Goal: Task Accomplishment & Management: Use online tool/utility

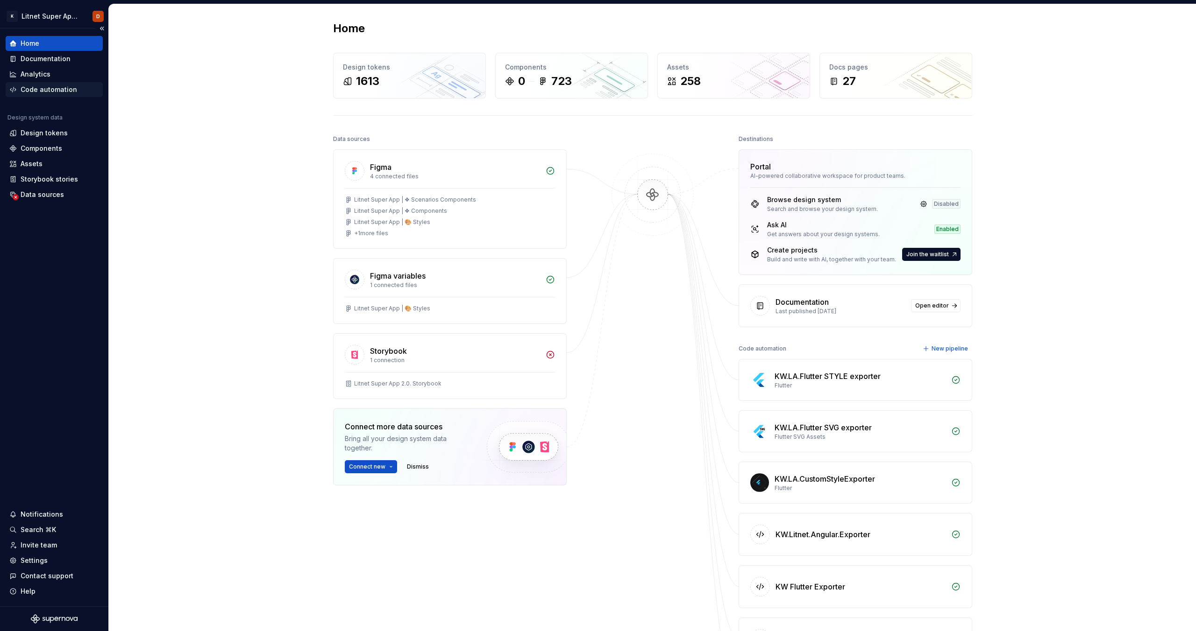
click at [50, 93] on div "Code automation" at bounding box center [49, 89] width 57 height 9
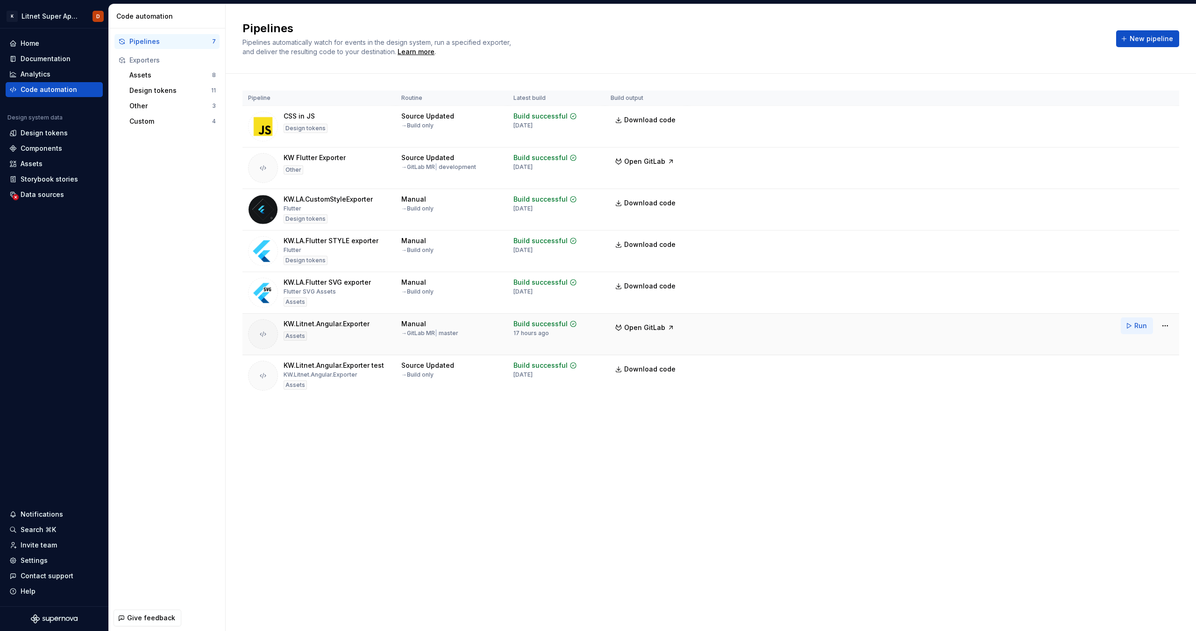
click at [1137, 329] on span "Run" at bounding box center [1140, 325] width 13 height 9
click at [43, 165] on div "Assets" at bounding box center [54, 163] width 90 height 9
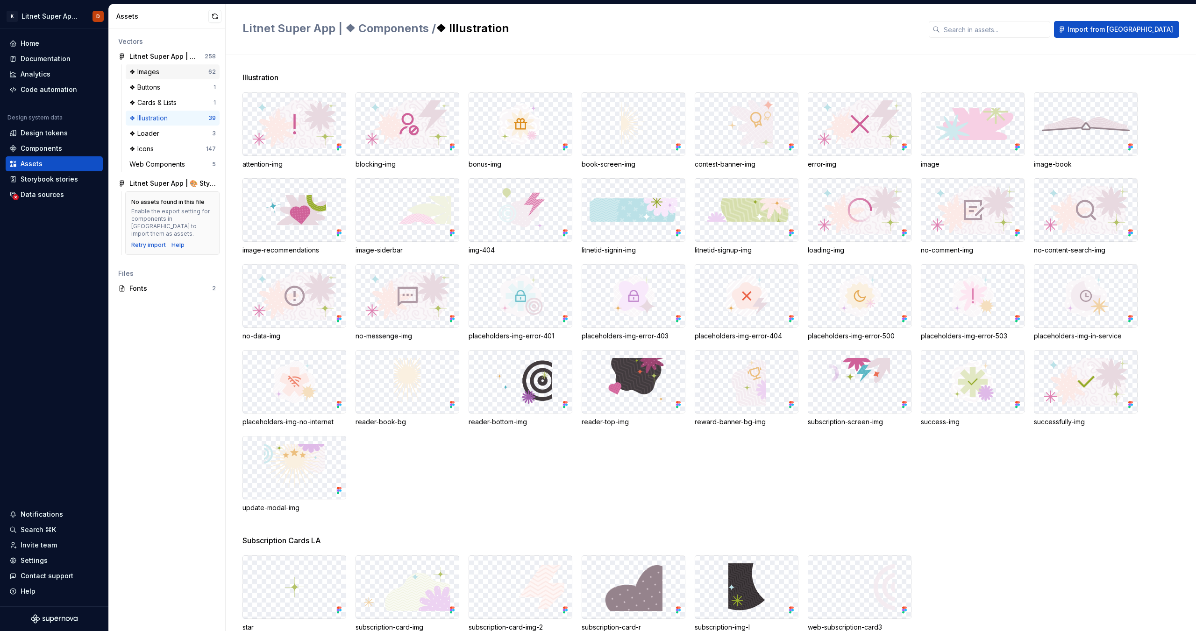
click at [169, 72] on div "❖ Images" at bounding box center [168, 71] width 79 height 9
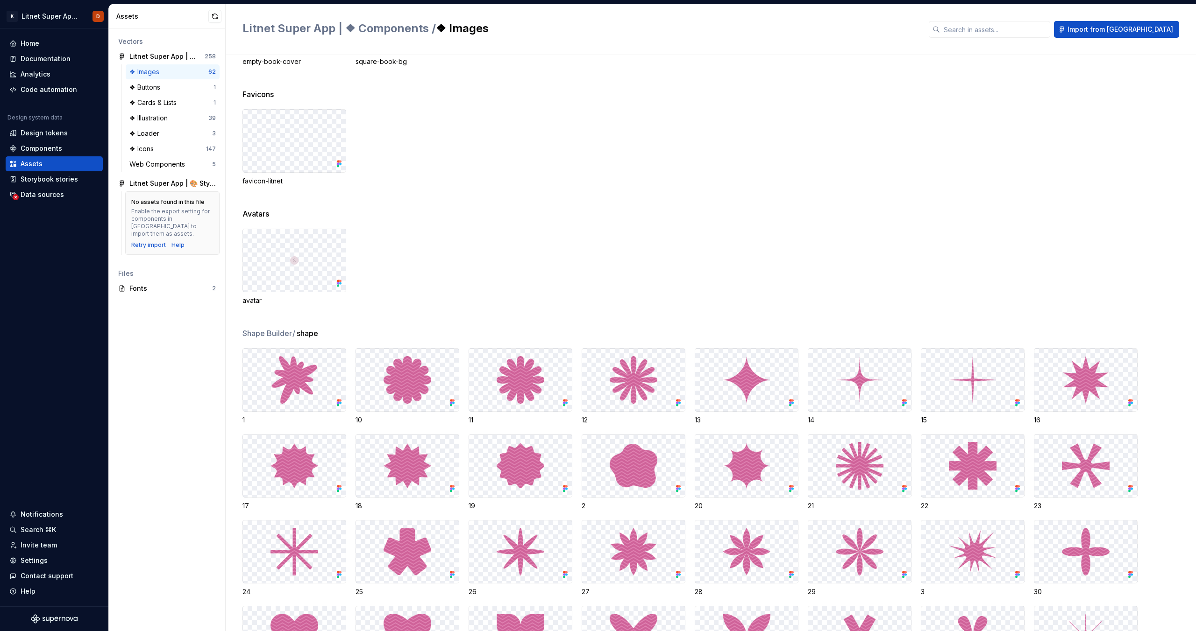
scroll to position [324, 0]
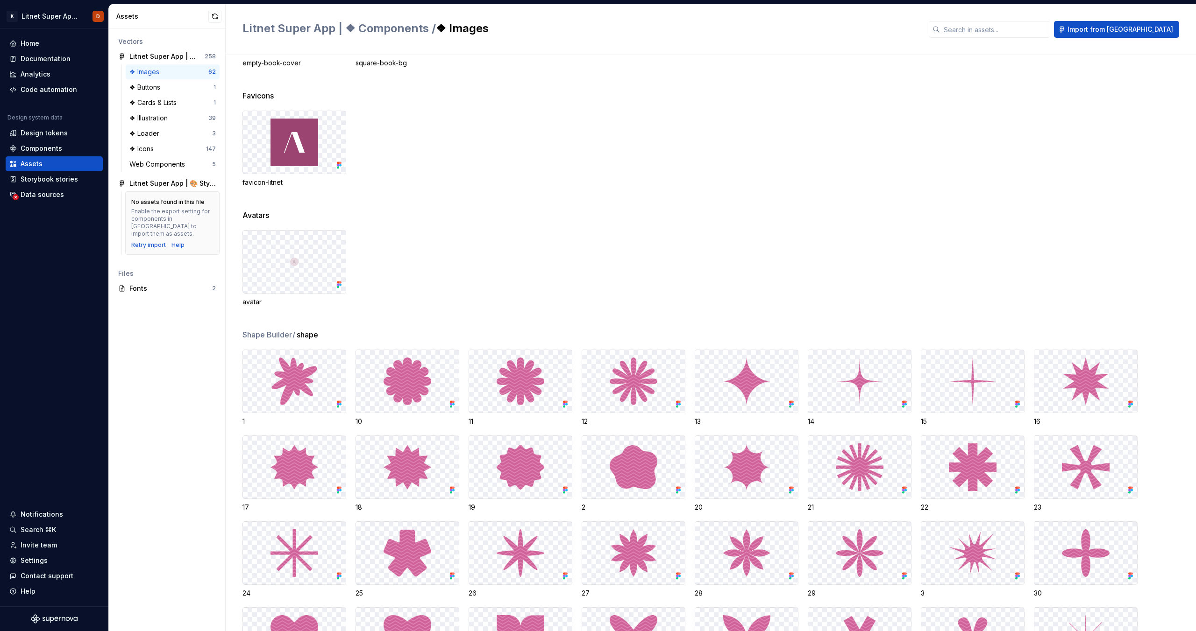
click at [289, 377] on img at bounding box center [294, 382] width 48 height 48
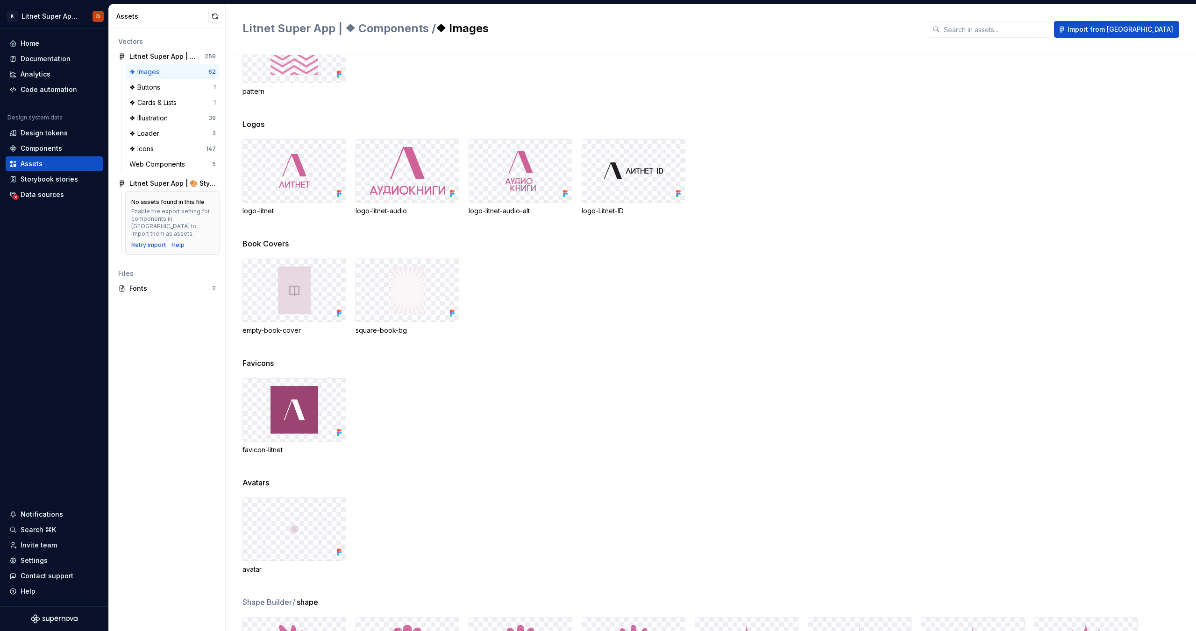
scroll to position [0, 0]
